Goal: Information Seeking & Learning: Learn about a topic

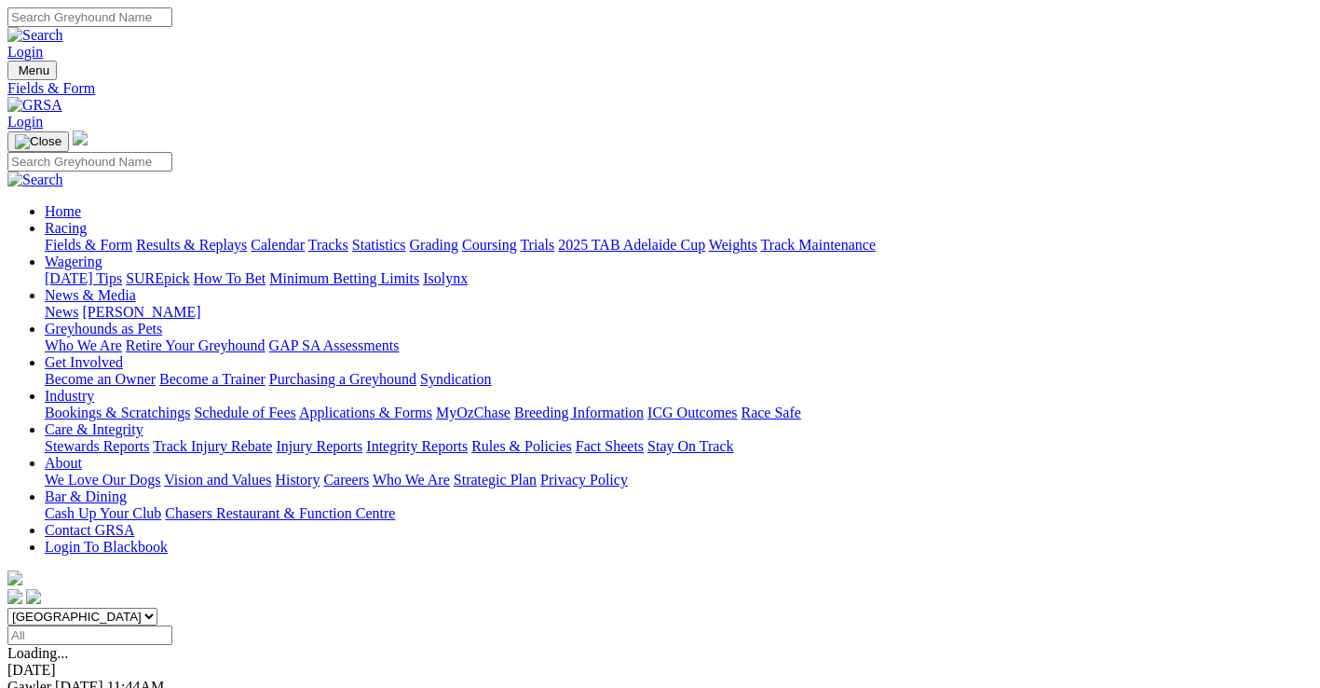
scroll to position [428, 0]
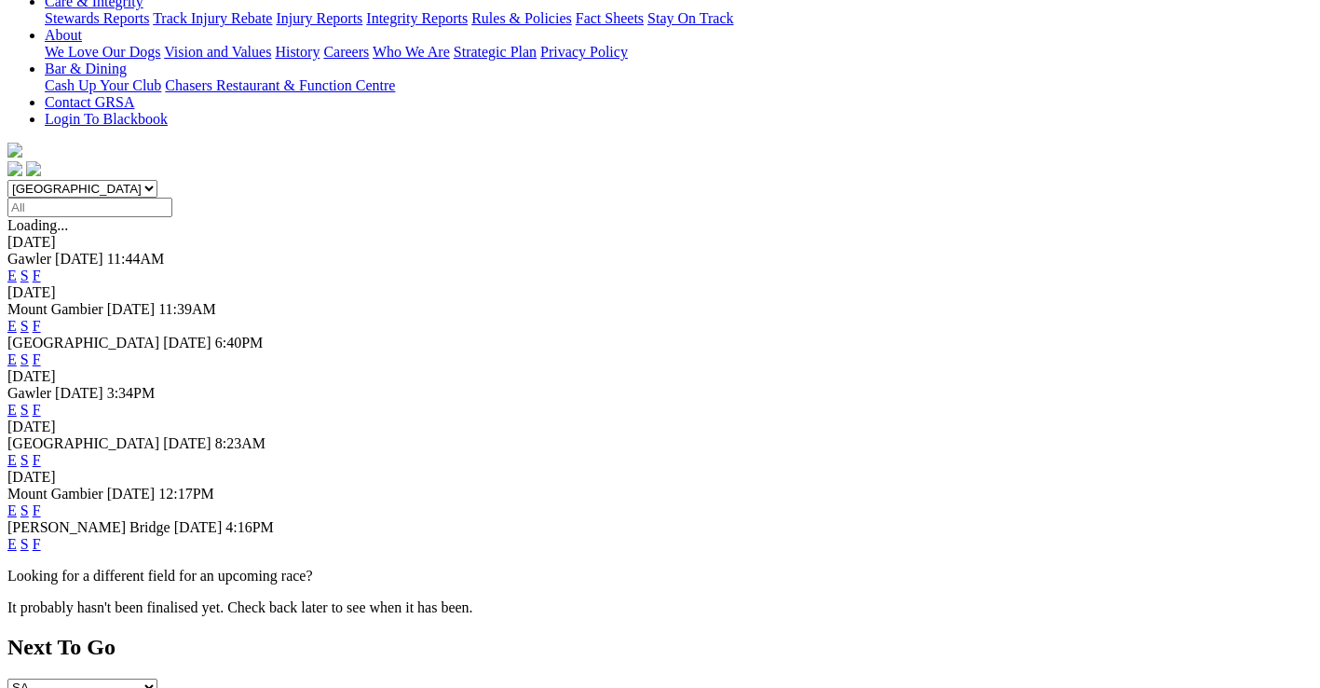
click at [41, 452] on link "F" at bounding box center [37, 460] width 8 height 16
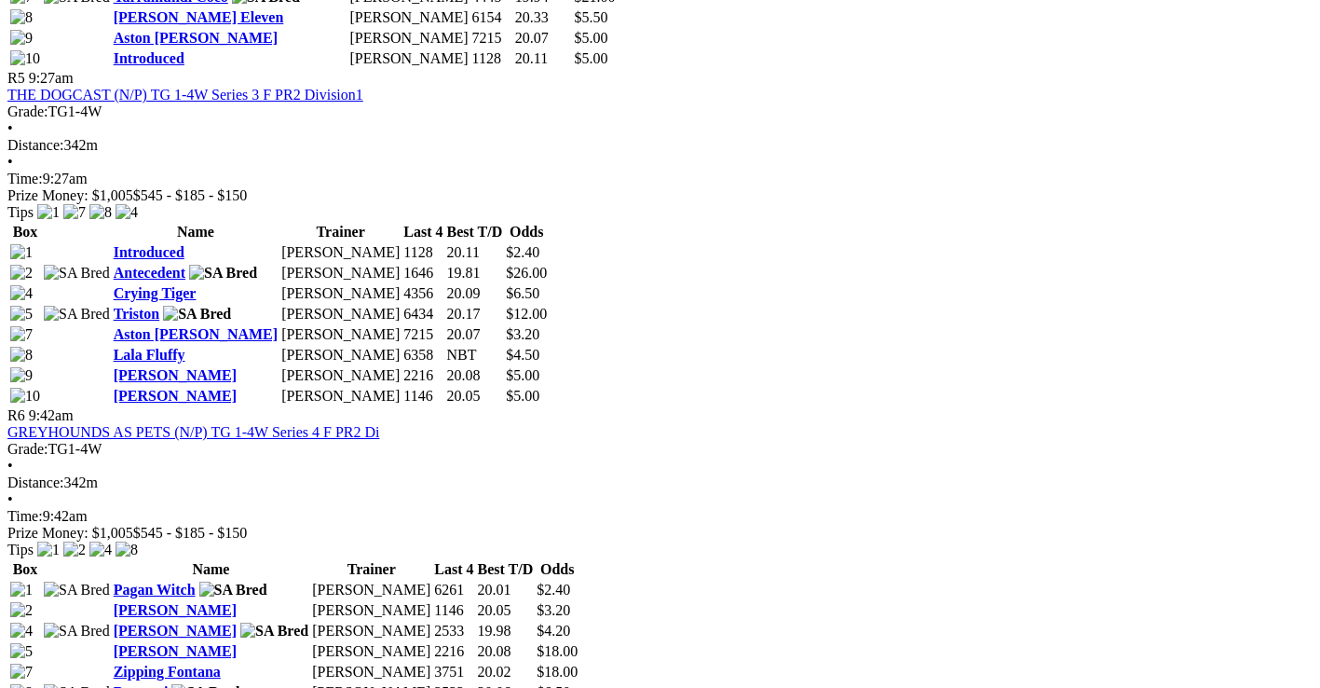
scroll to position [2236, 0]
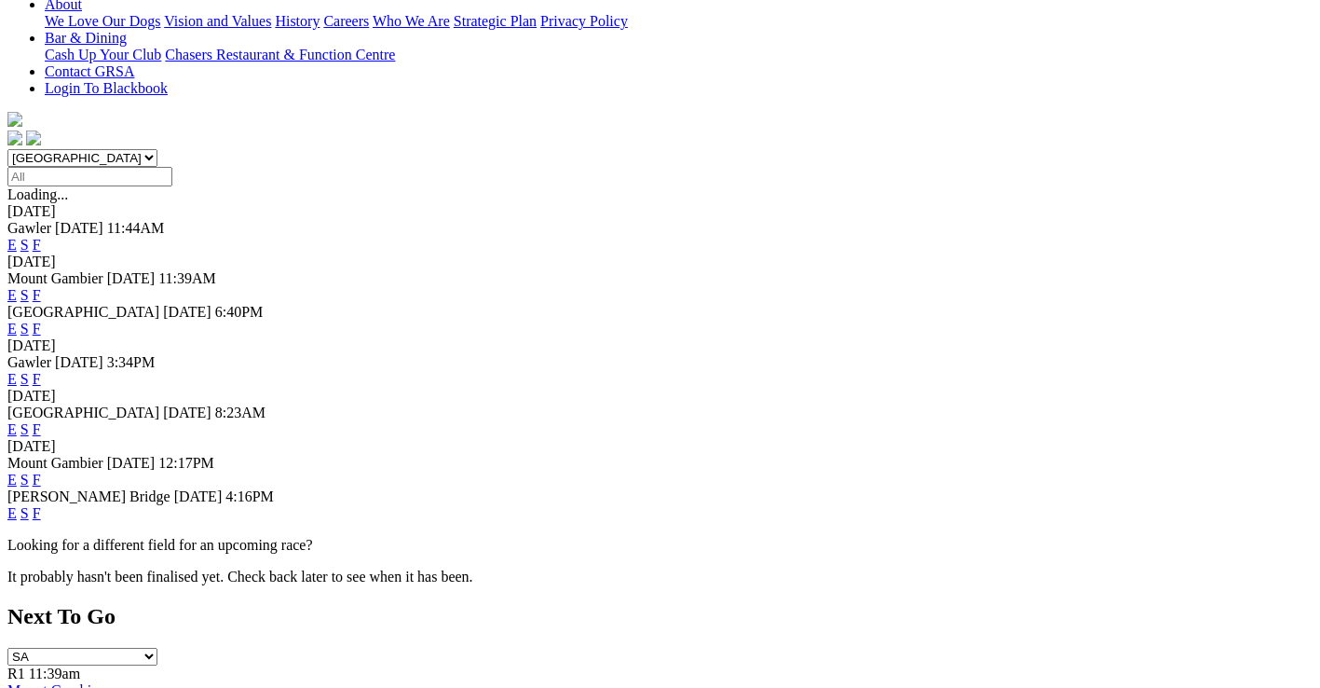
scroll to position [466, 0]
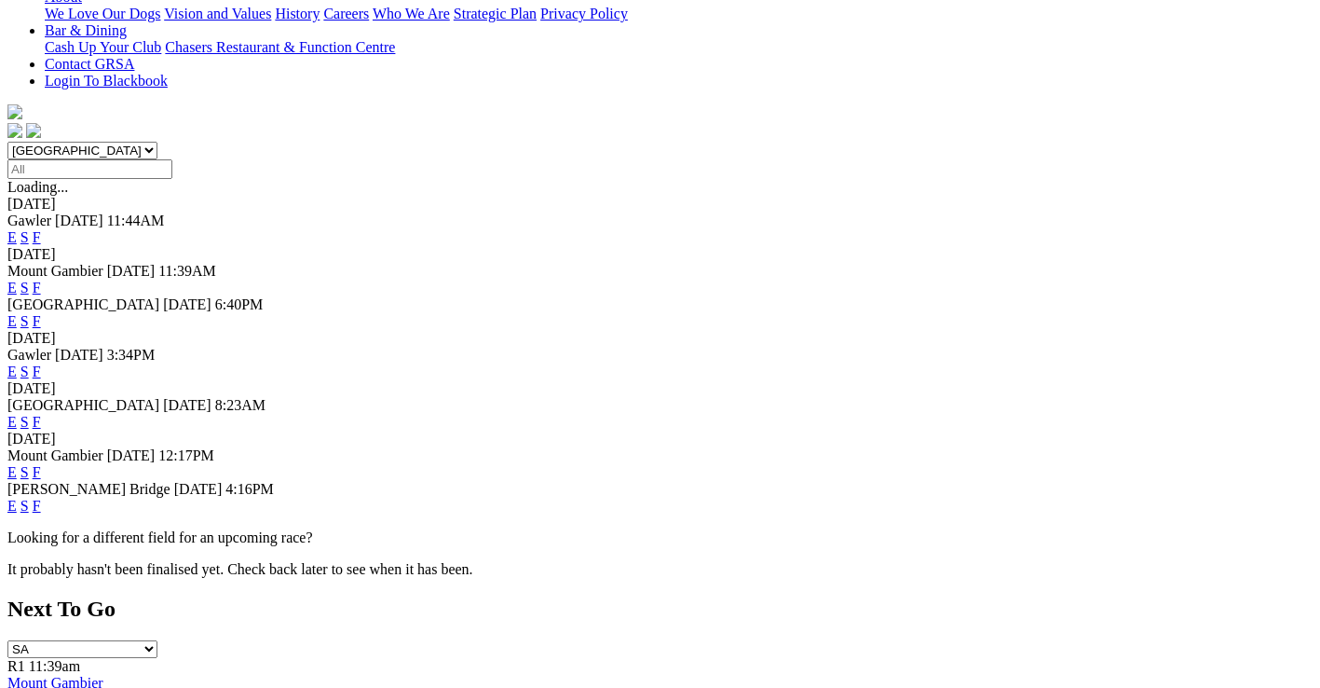
click at [41, 498] on link "F" at bounding box center [37, 506] width 8 height 16
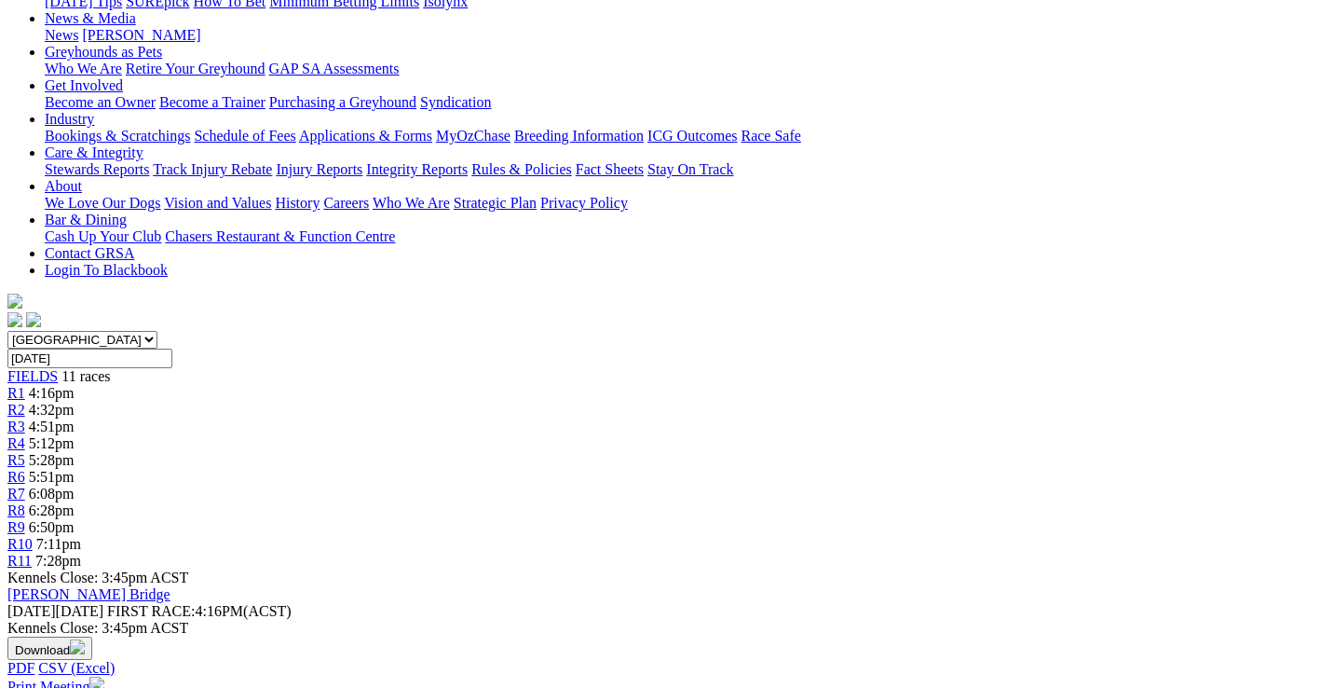
scroll to position [279, 0]
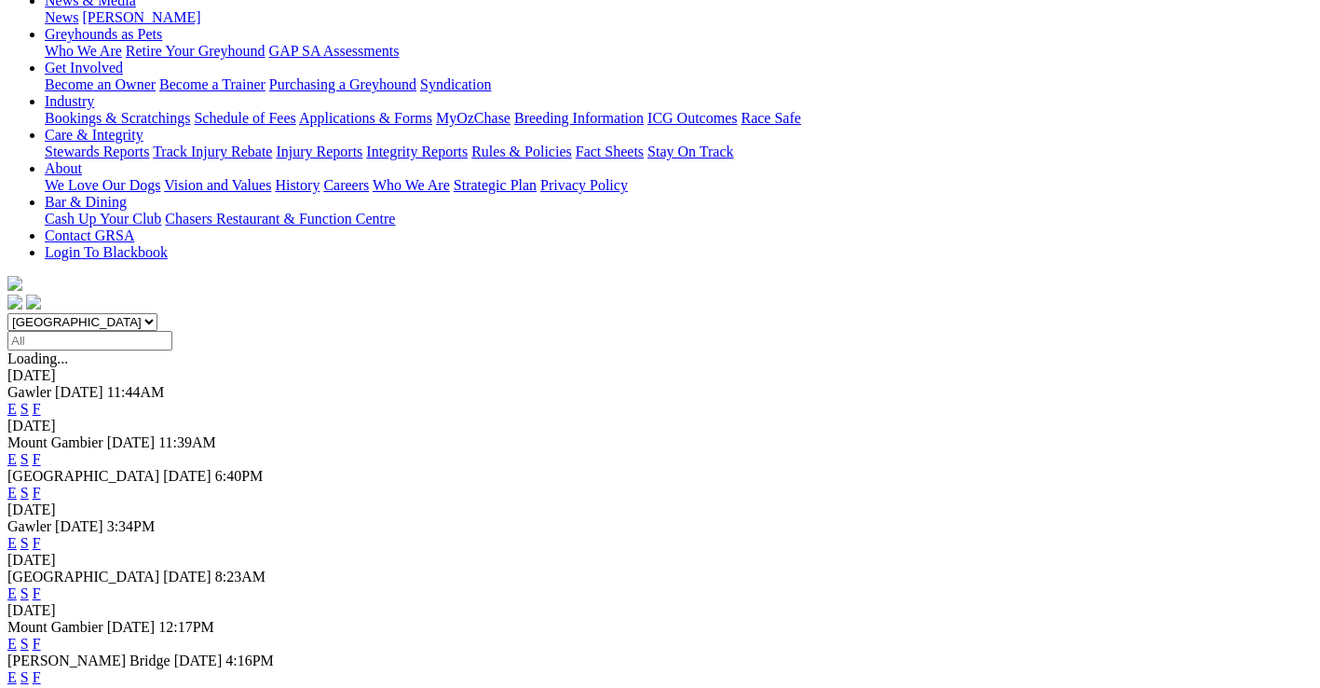
scroll to position [373, 0]
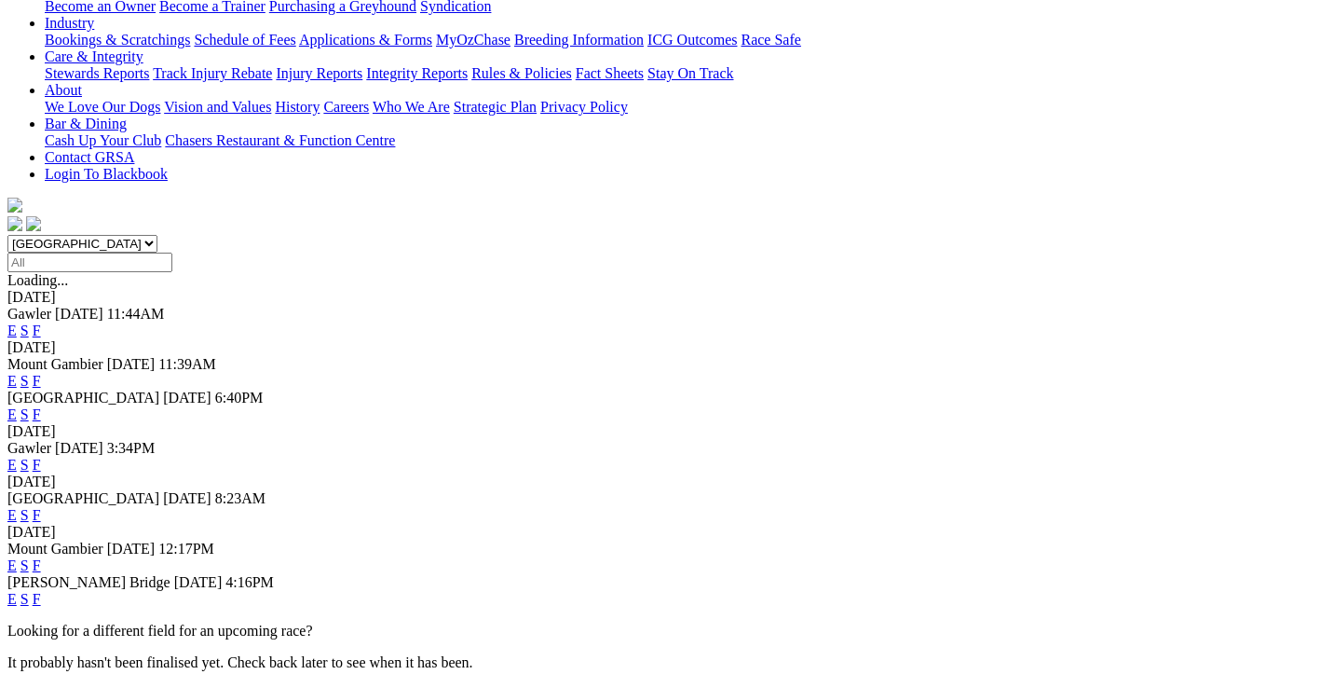
click at [41, 457] on link "F" at bounding box center [37, 465] width 8 height 16
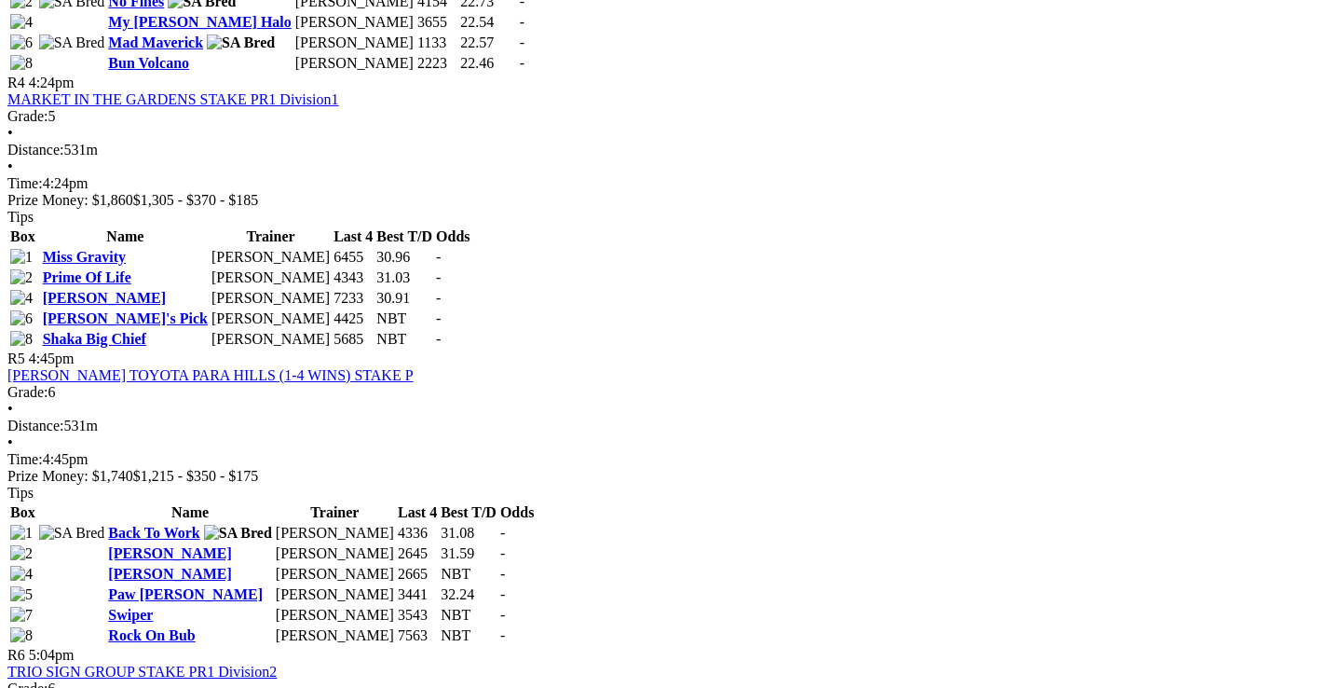
scroll to position [1770, 0]
